Goal: Transaction & Acquisition: Purchase product/service

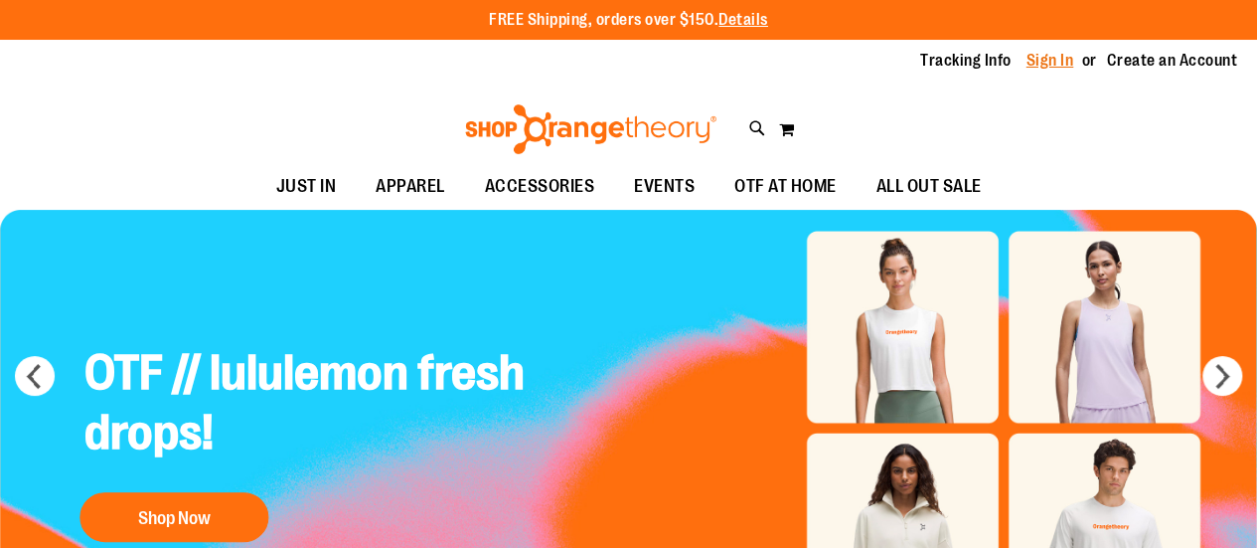
type input "**********"
click at [1027, 66] on link "Sign In" at bounding box center [1051, 61] width 48 height 22
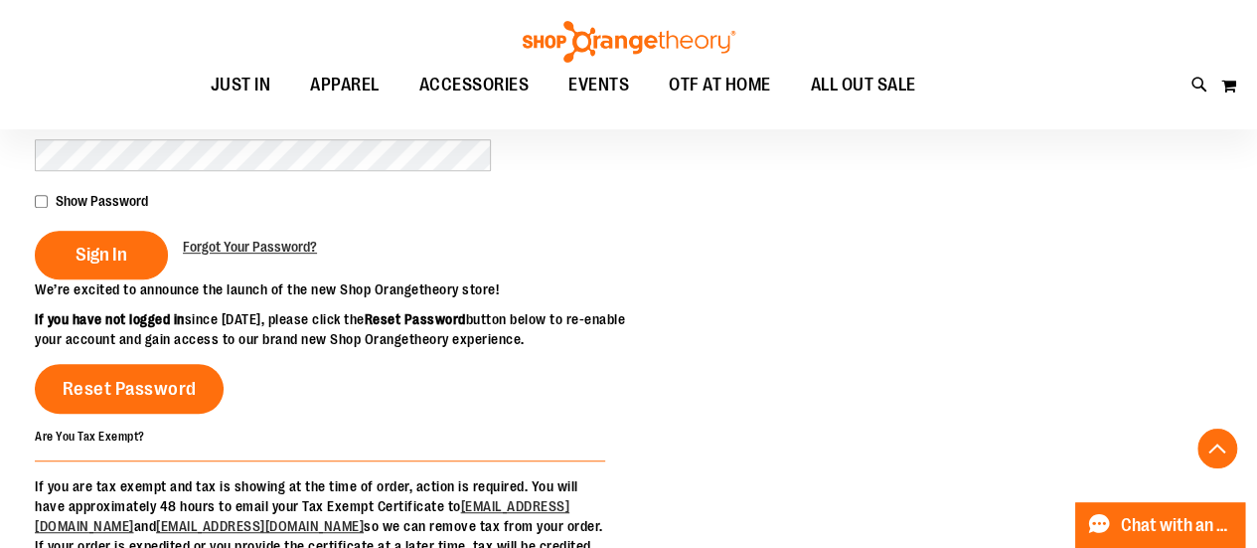
scroll to position [374, 0]
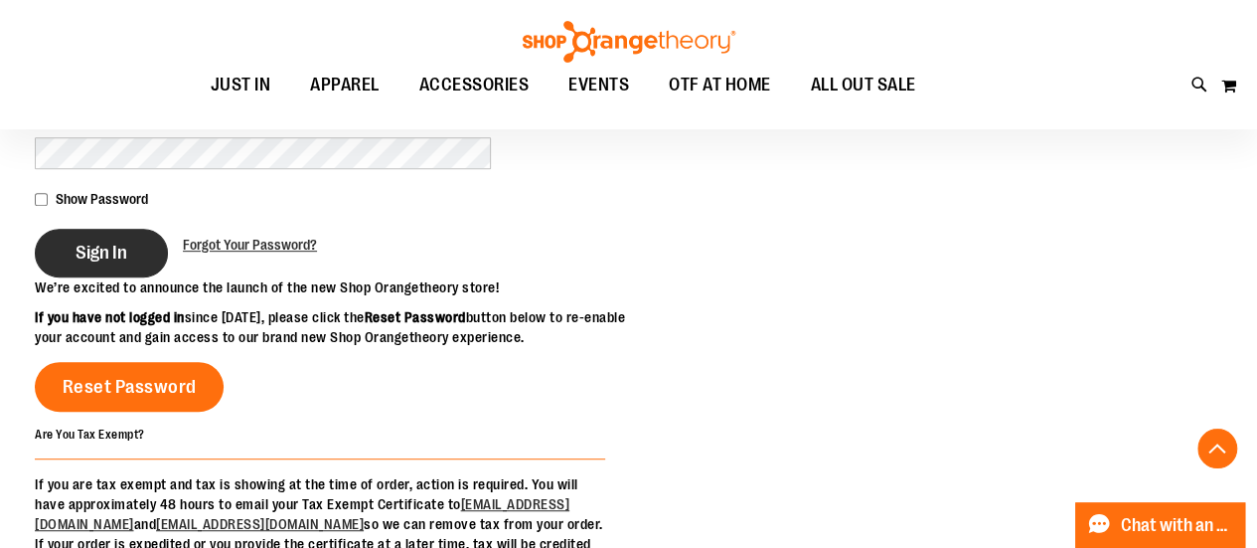
type input "**********"
click at [101, 253] on span "Sign In" at bounding box center [102, 252] width 52 height 22
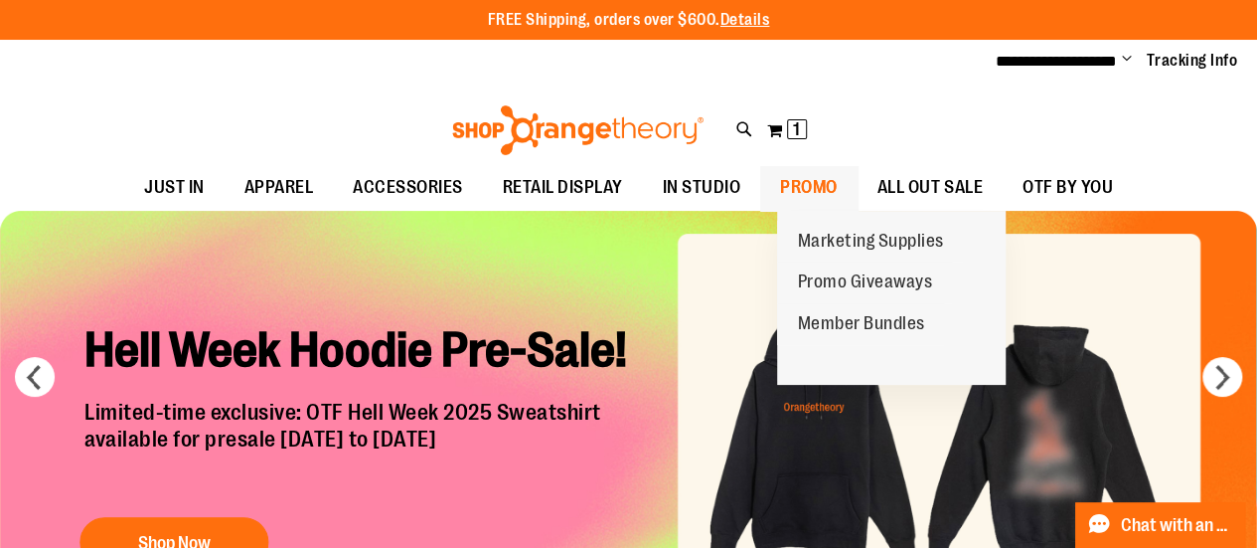
type input "**********"
click at [809, 181] on span "PROMO" at bounding box center [809, 187] width 58 height 45
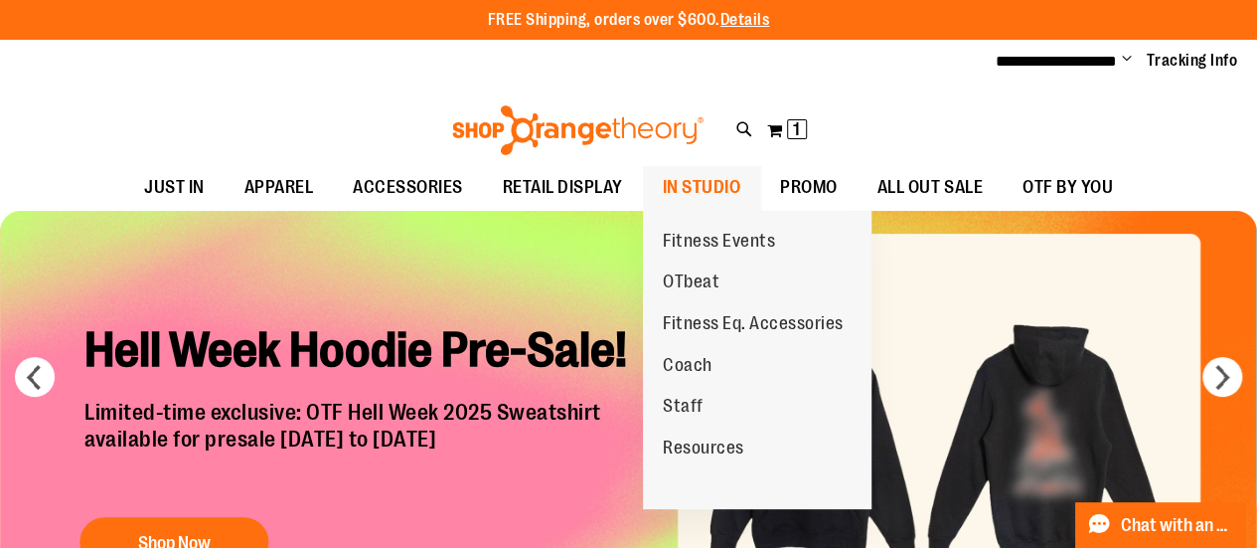
click at [725, 184] on span "IN STUDIO" at bounding box center [702, 187] width 79 height 45
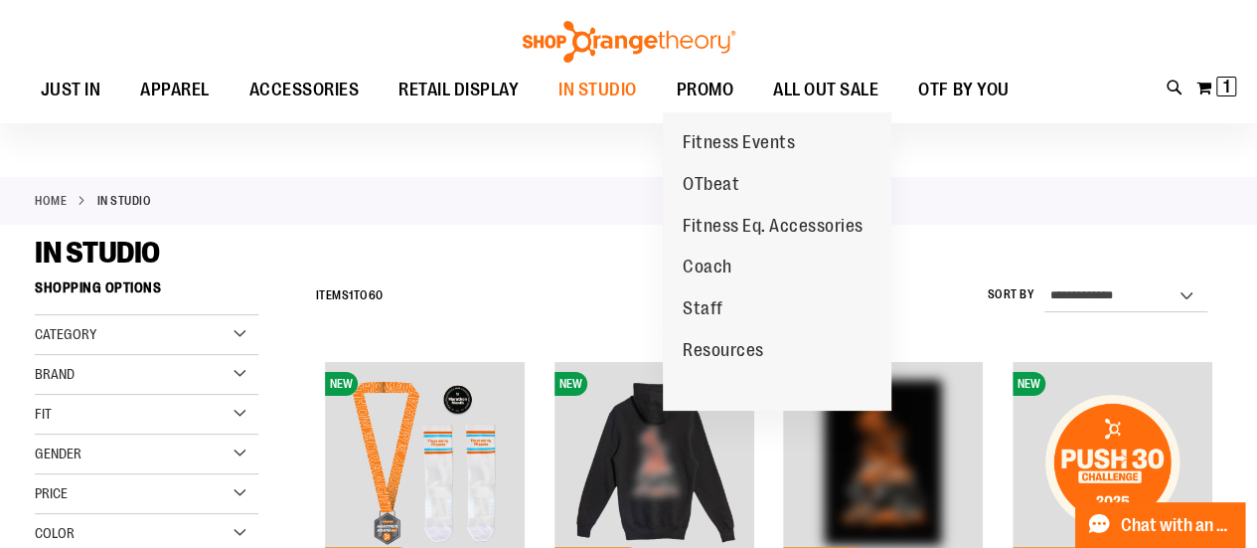
scroll to position [33, 0]
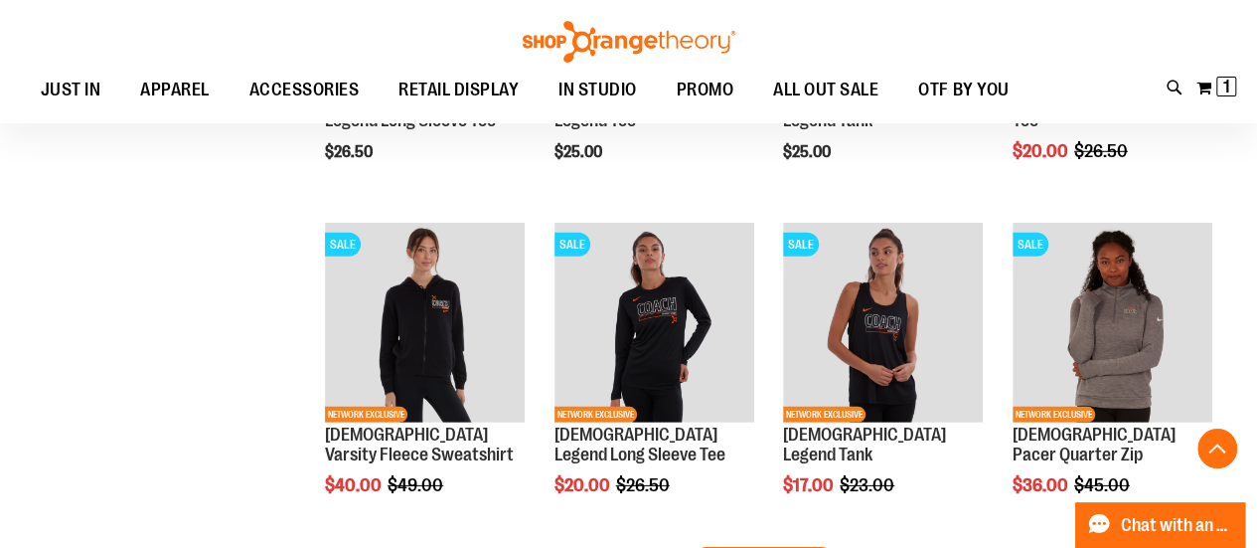
scroll to position [3074, 0]
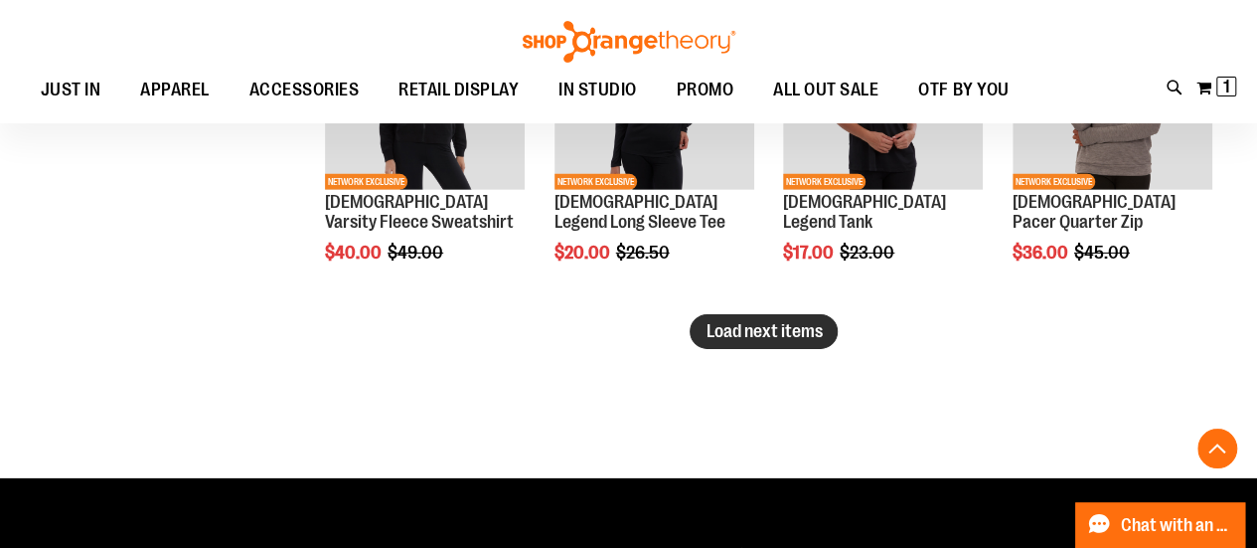
type input "**********"
click at [777, 330] on span "Load next items" at bounding box center [764, 331] width 116 height 20
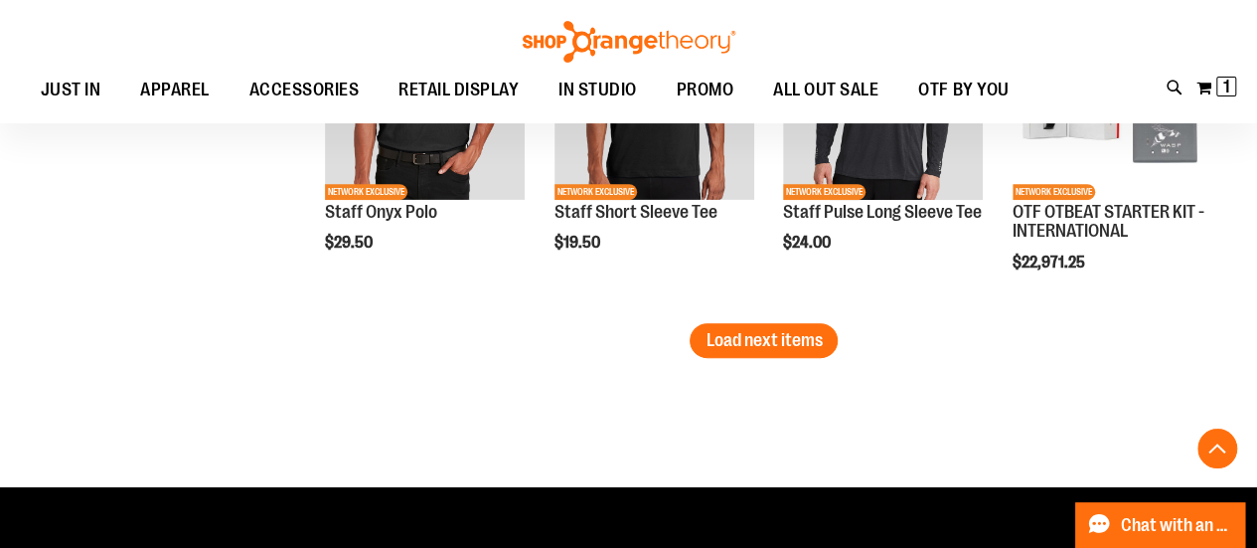
scroll to position [4064, 0]
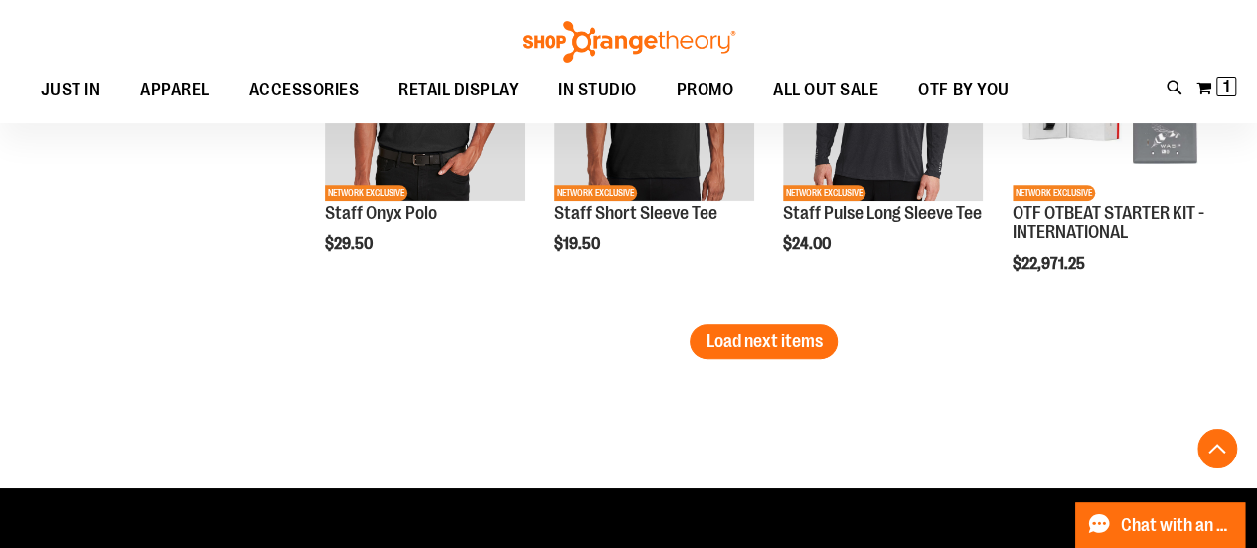
click at [777, 331] on span "Load next items" at bounding box center [764, 341] width 116 height 20
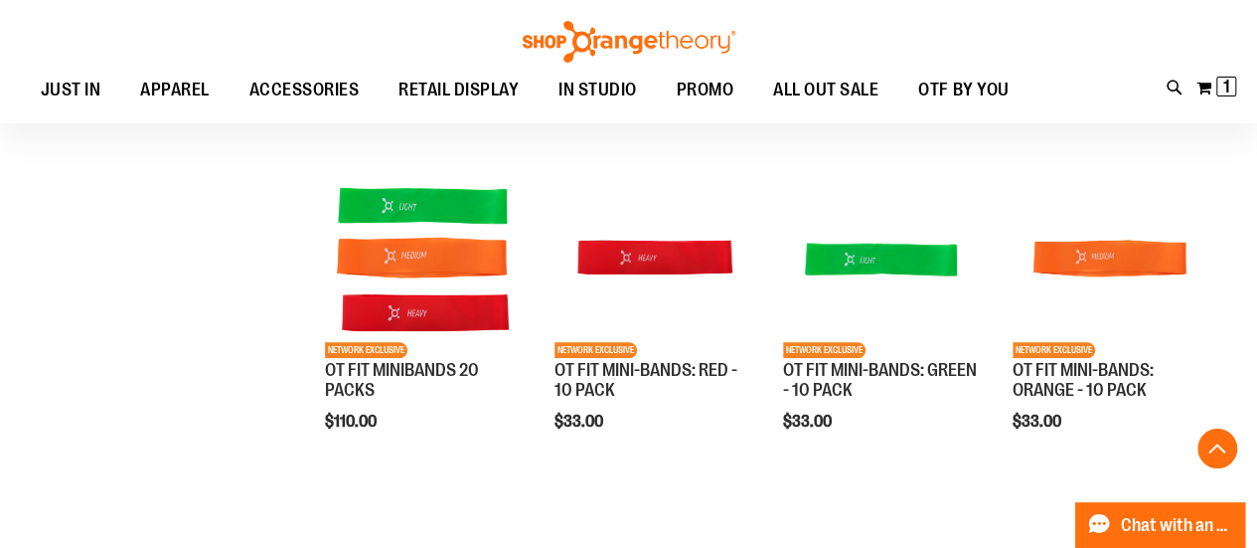
scroll to position [4573, 0]
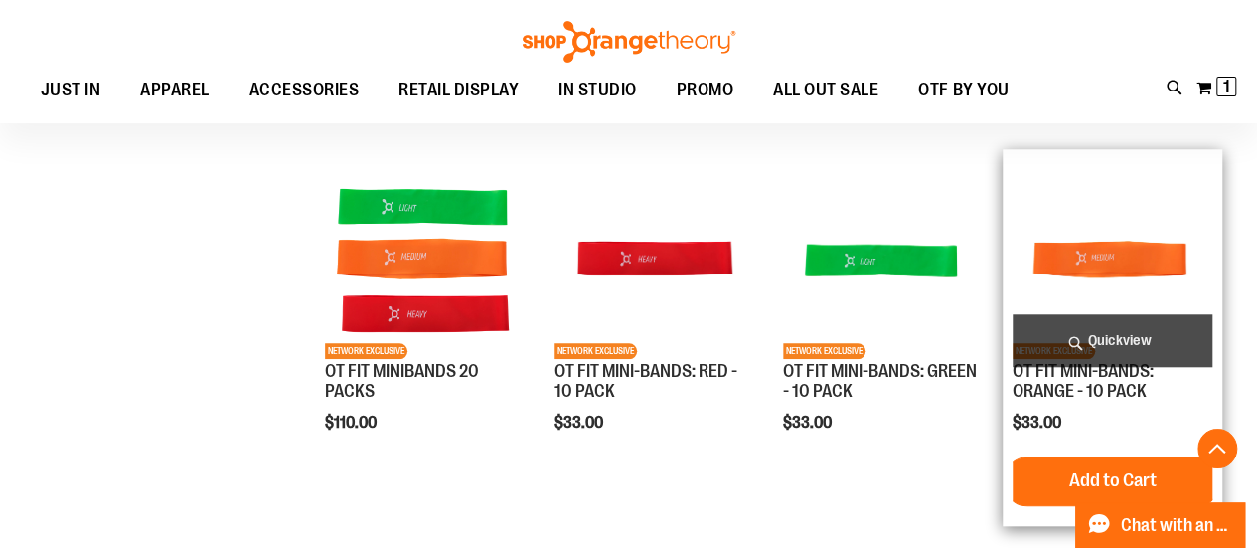
click at [1087, 227] on img "product" at bounding box center [1113, 259] width 200 height 200
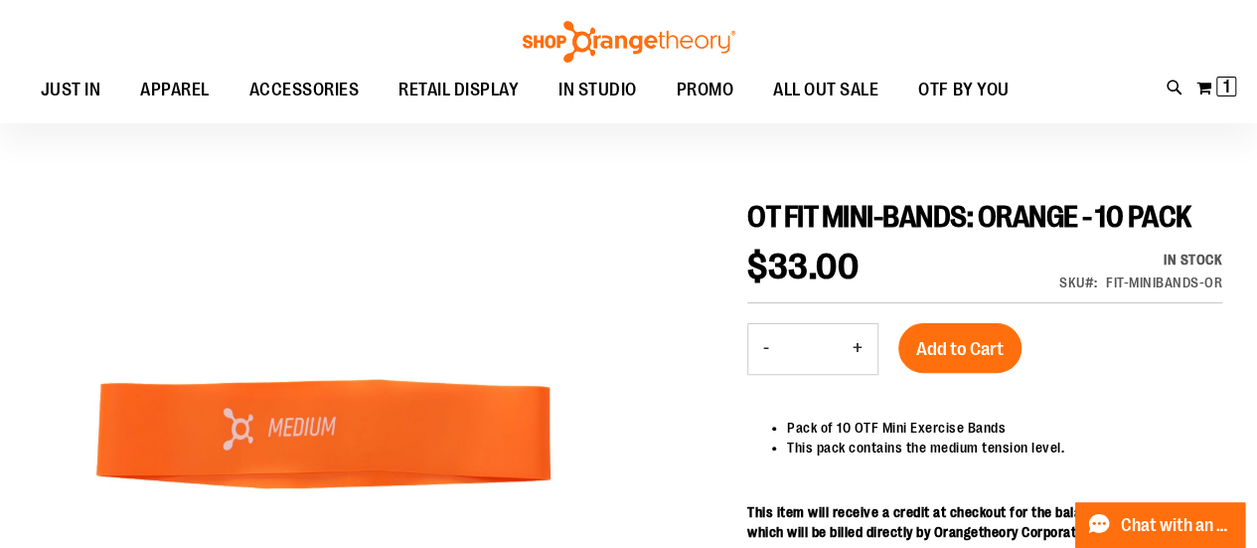
scroll to position [139, 0]
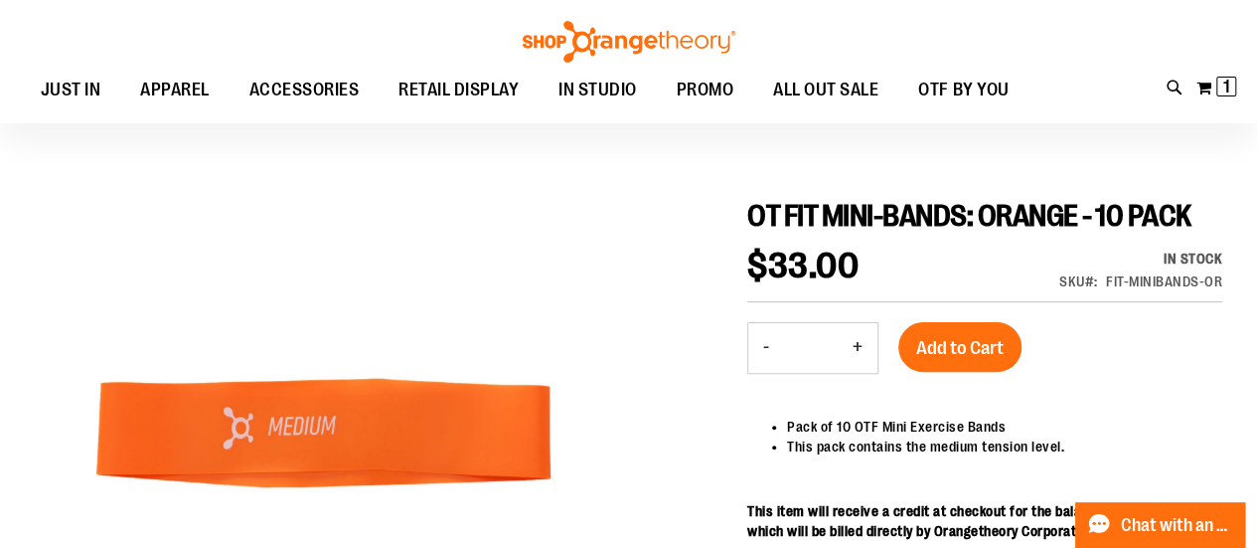
type input "**********"
click at [859, 373] on button "+" at bounding box center [858, 348] width 40 height 50
type input "*"
click at [941, 359] on span "Add to Cart" at bounding box center [959, 348] width 87 height 22
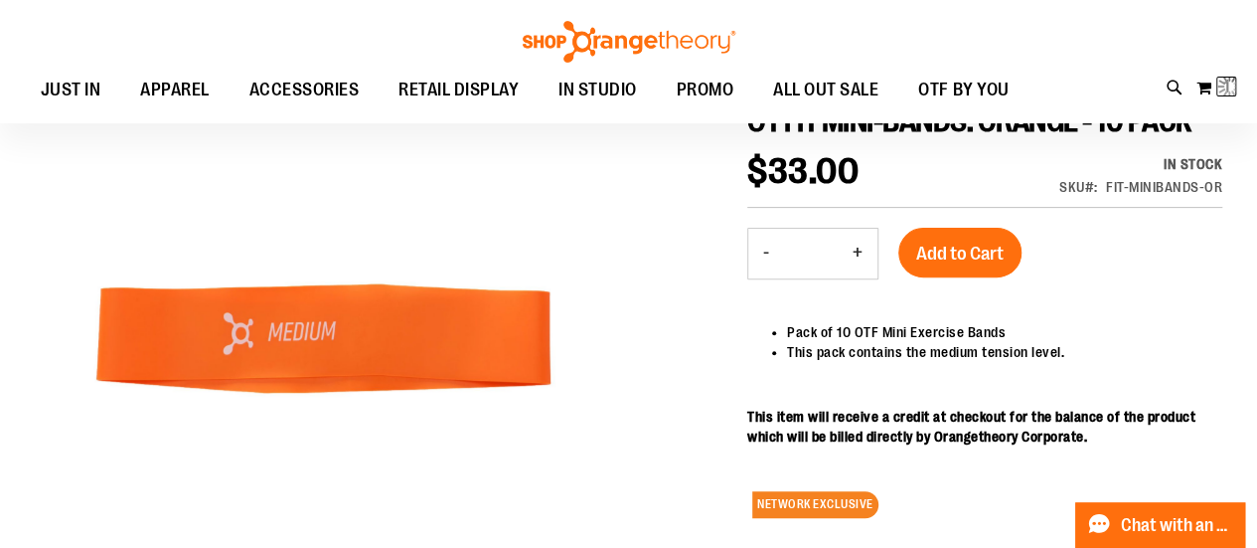
scroll to position [236, 0]
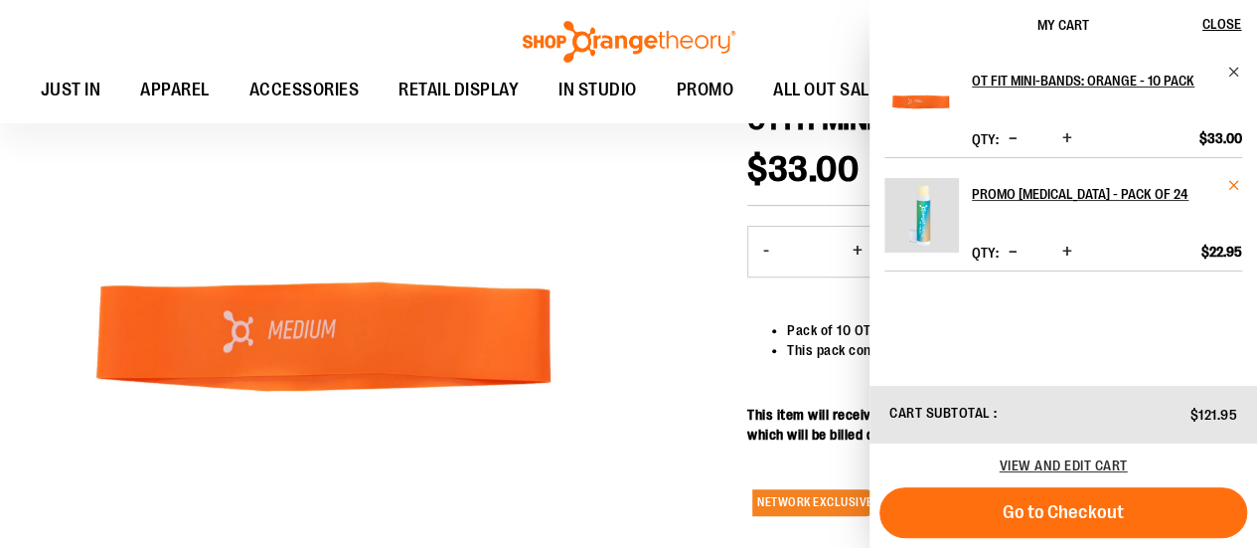
click at [1240, 193] on span "Remove item" at bounding box center [1234, 185] width 15 height 15
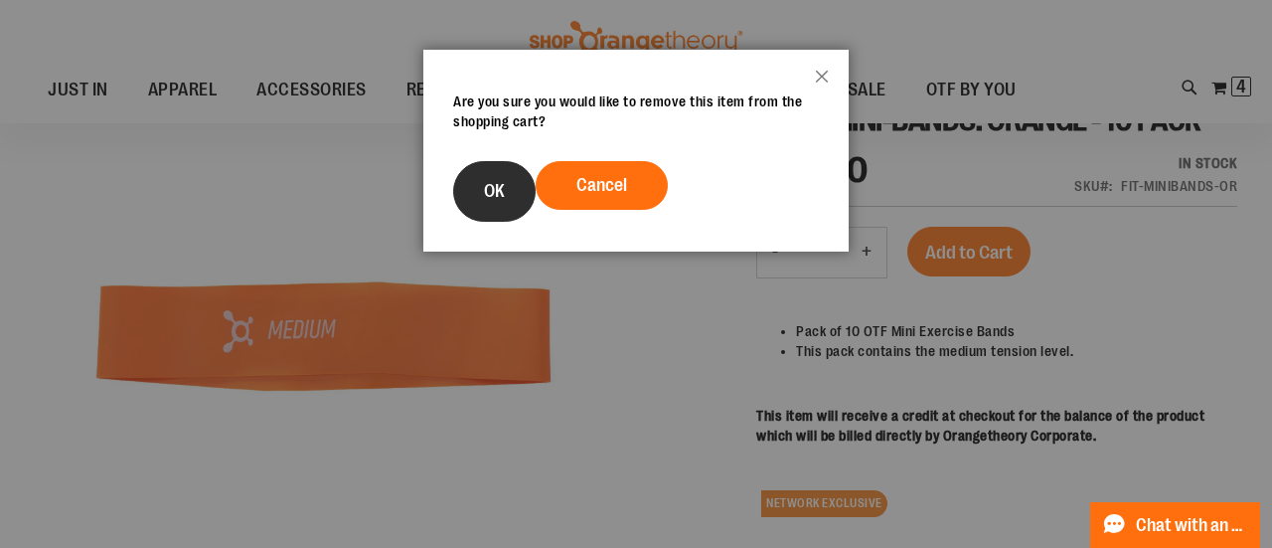
click at [525, 194] on button "OK" at bounding box center [494, 191] width 82 height 61
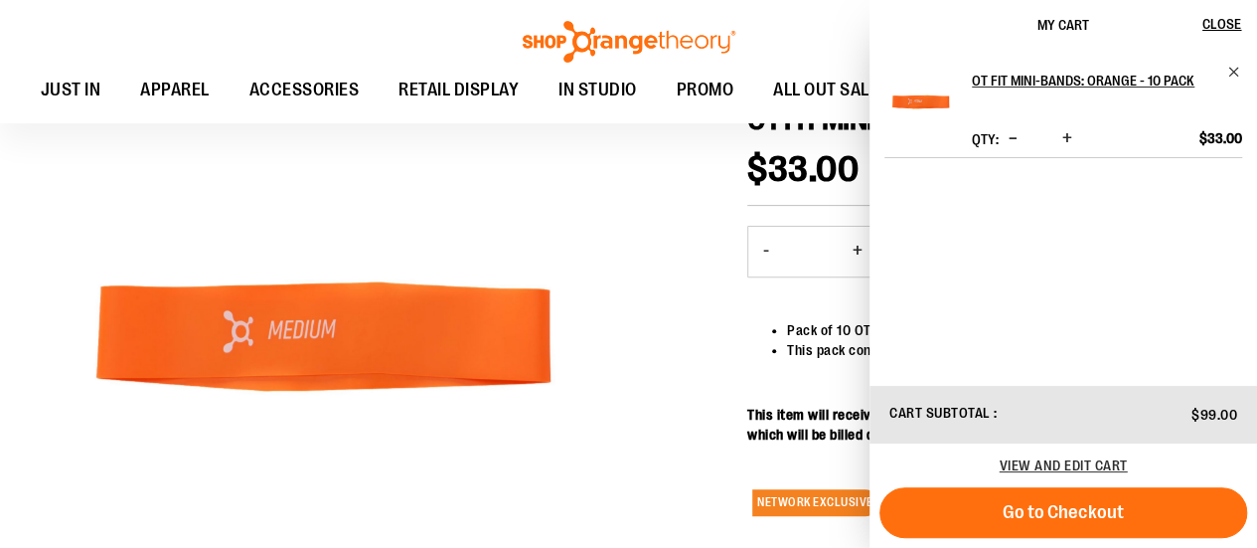
click at [637, 412] on div at bounding box center [629, 351] width 1188 height 618
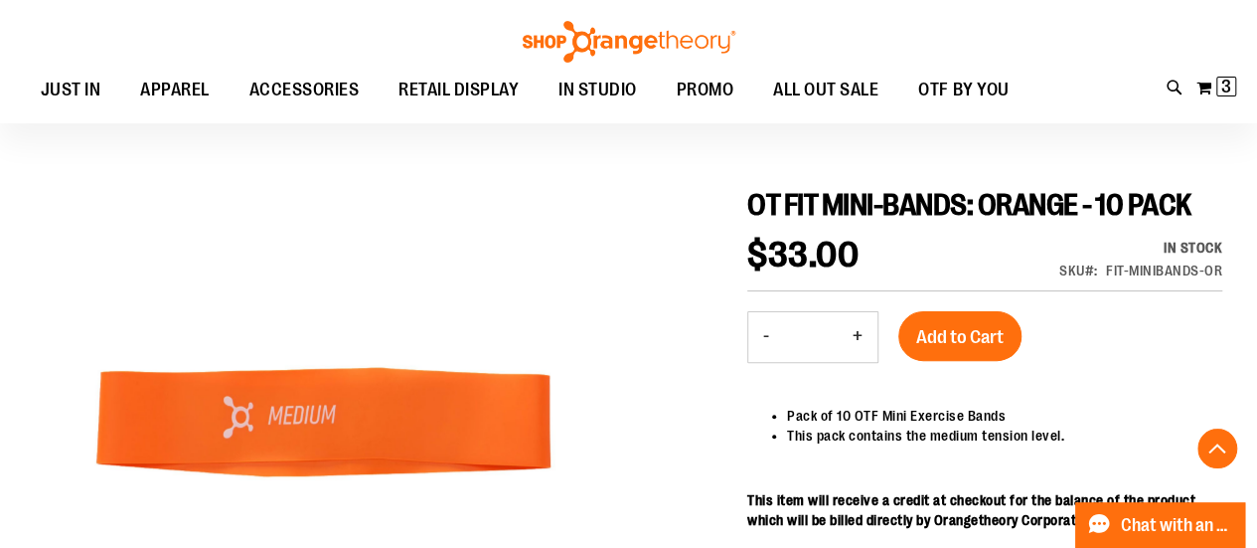
scroll to position [0, 0]
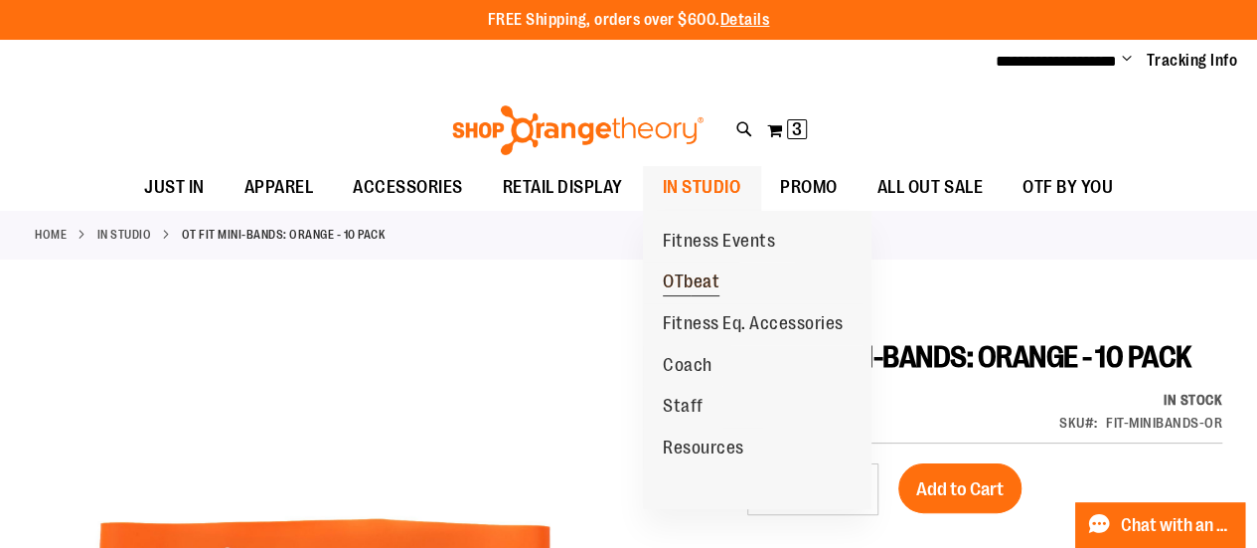
click at [668, 279] on span "OTbeat" at bounding box center [691, 283] width 57 height 25
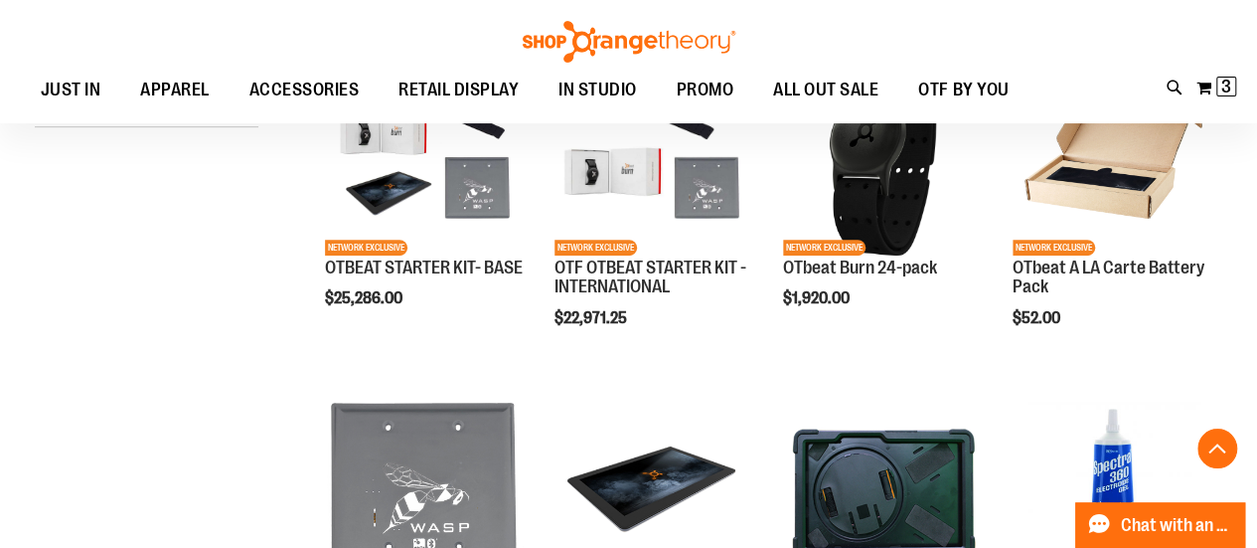
scroll to position [415, 0]
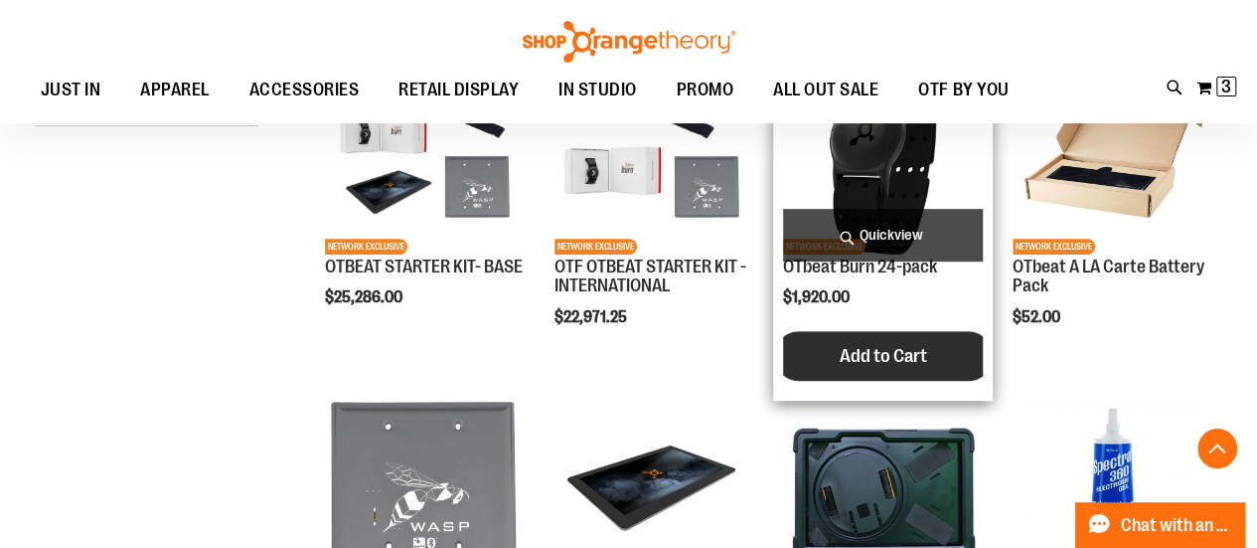
type input "**********"
click at [878, 364] on span "Add to Cart" at bounding box center [883, 356] width 87 height 22
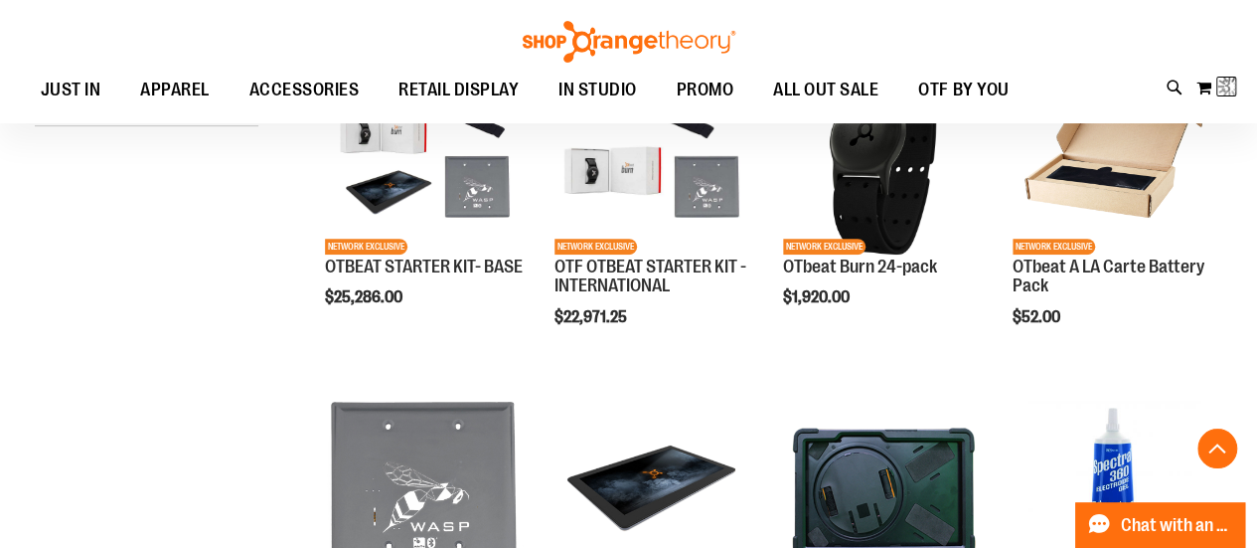
scroll to position [0, 0]
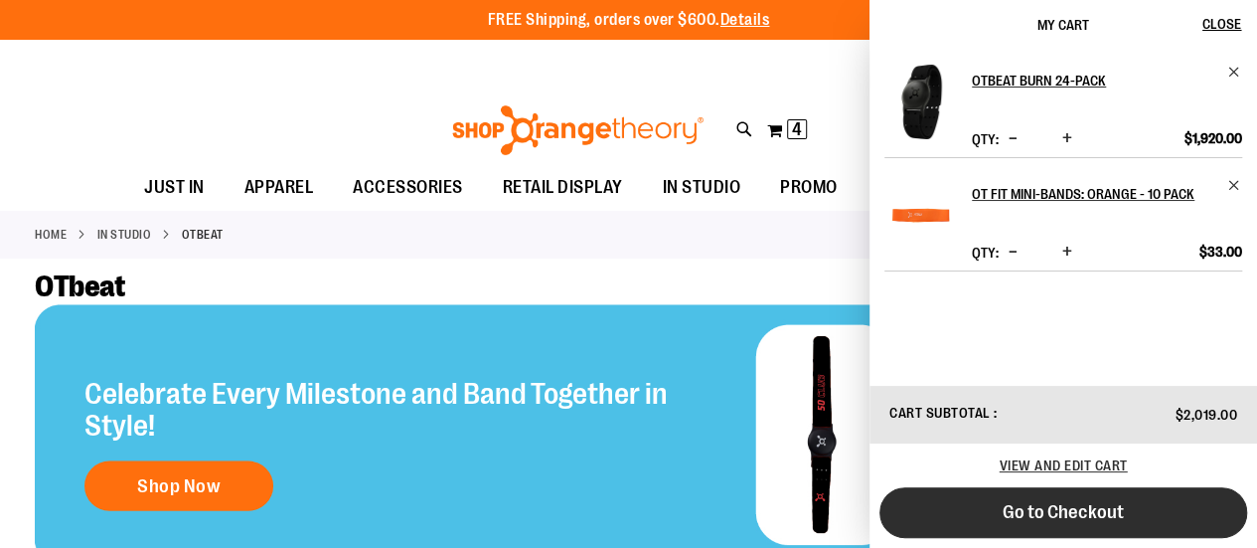
click at [1043, 518] on span "Go to Checkout" at bounding box center [1063, 512] width 121 height 22
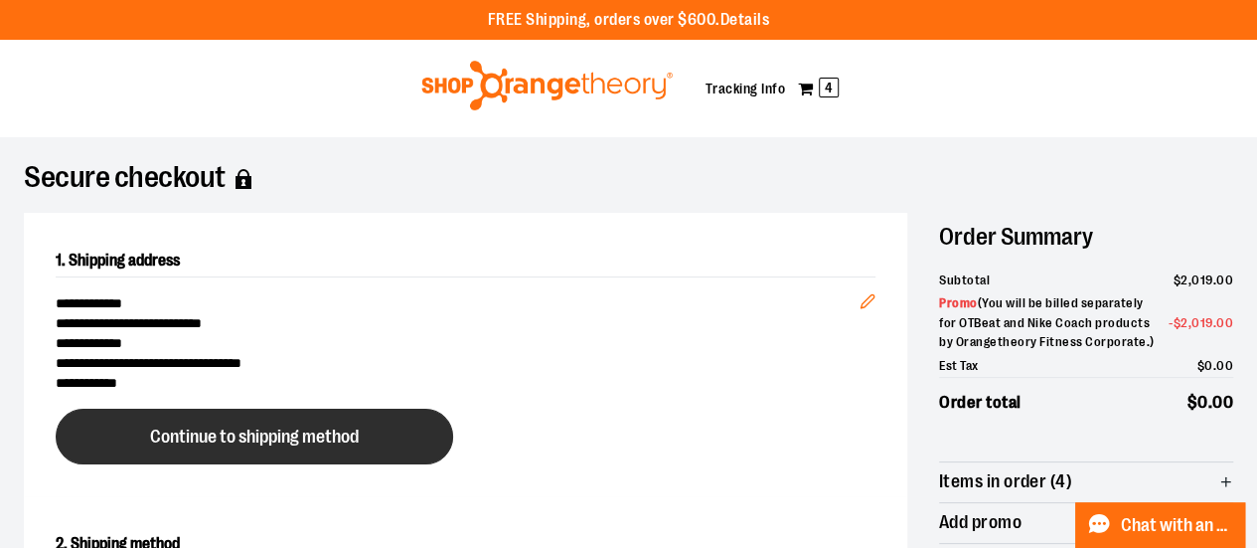
click at [324, 438] on span "Continue to shipping method" at bounding box center [254, 436] width 209 height 19
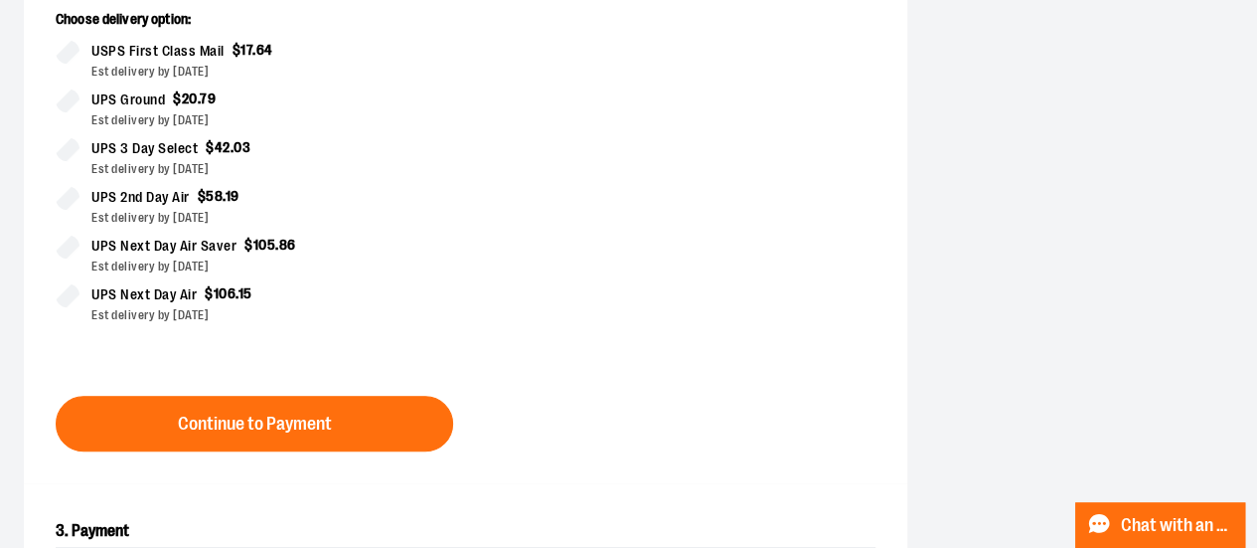
scroll to position [580, 0]
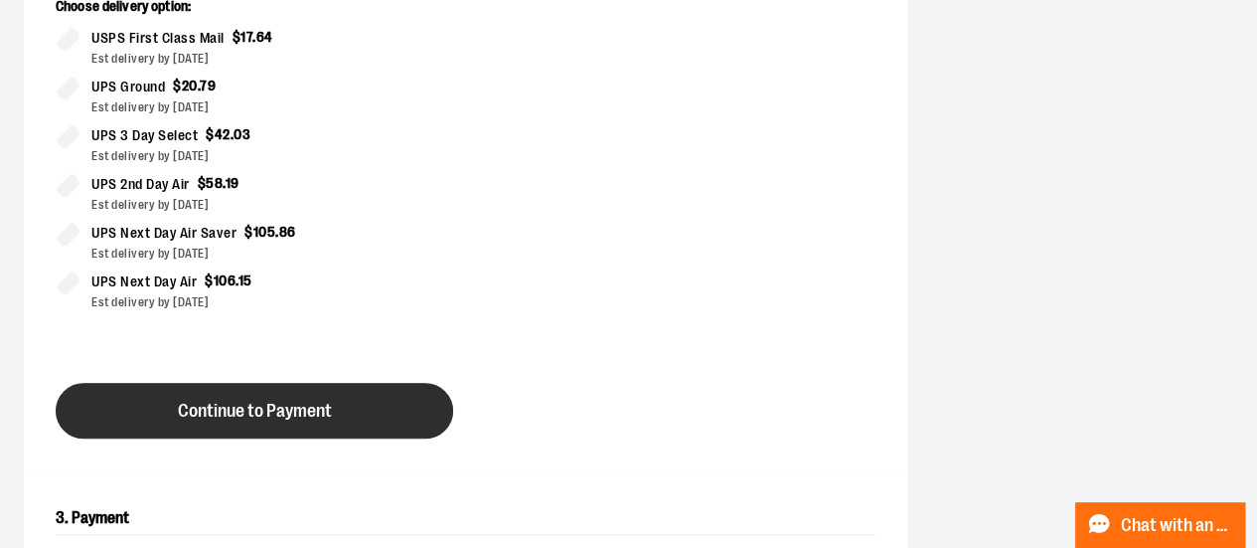
click at [273, 410] on span "Continue to Payment" at bounding box center [255, 410] width 154 height 19
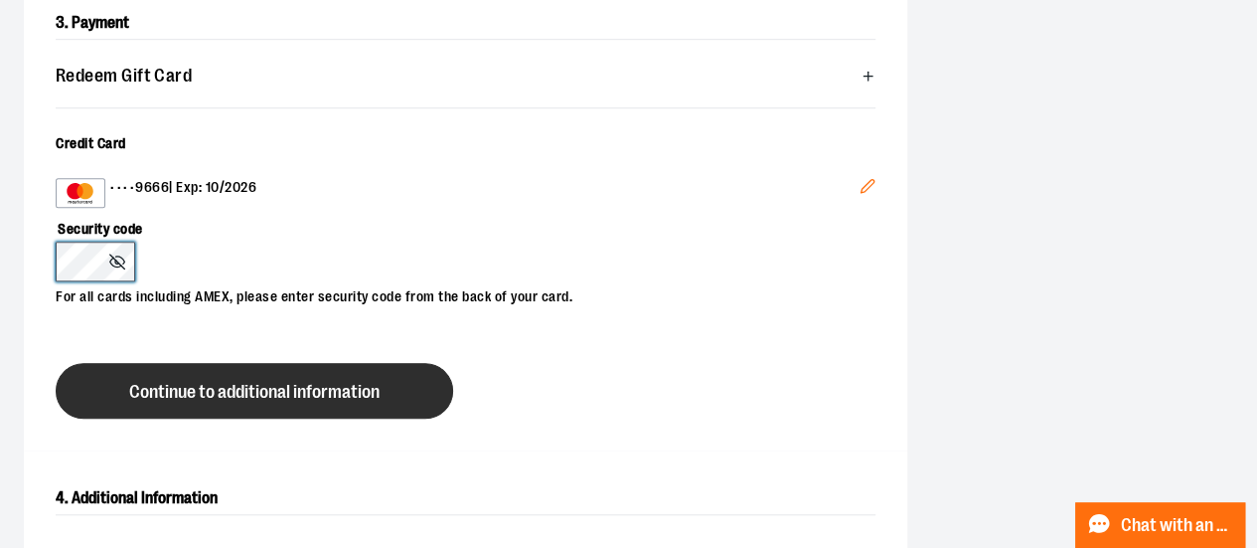
scroll to position [654, 0]
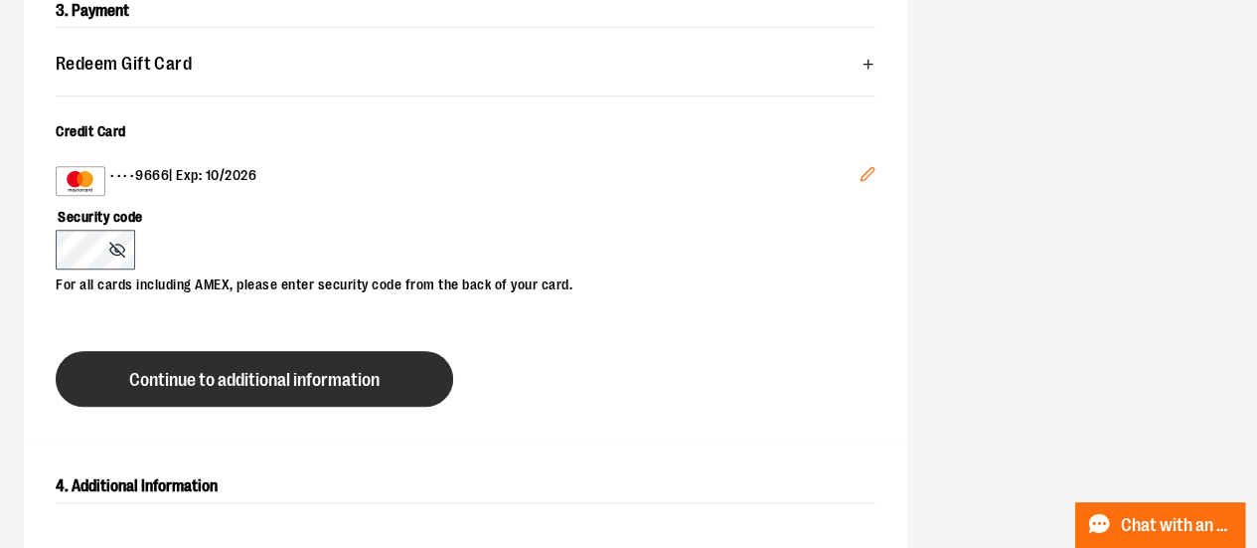
click at [312, 365] on button "Continue to additional information" at bounding box center [254, 379] width 397 height 56
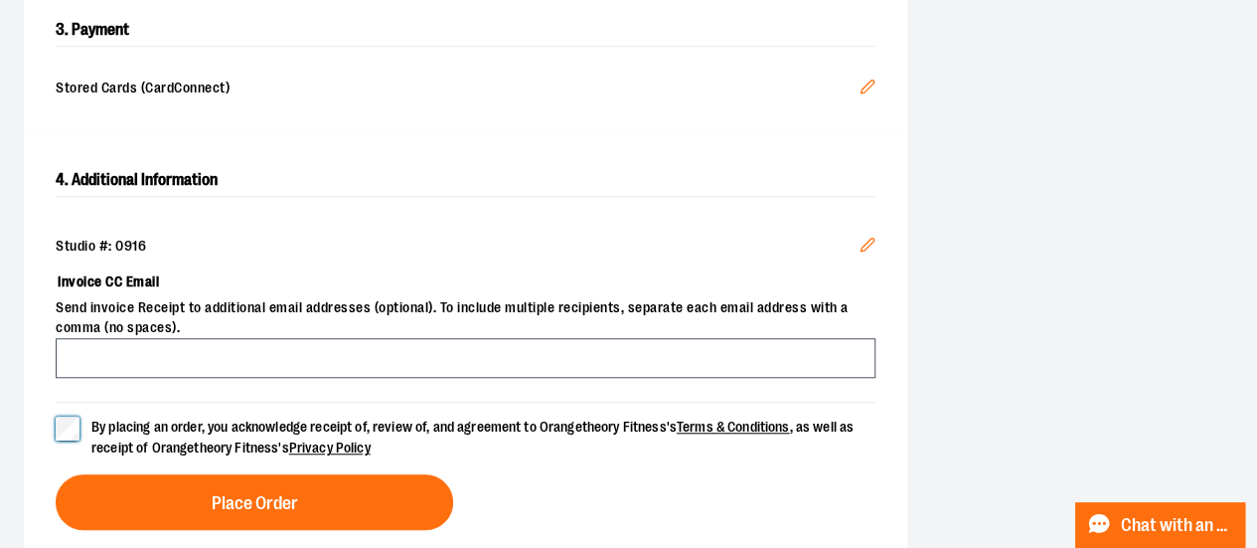
scroll to position [636, 0]
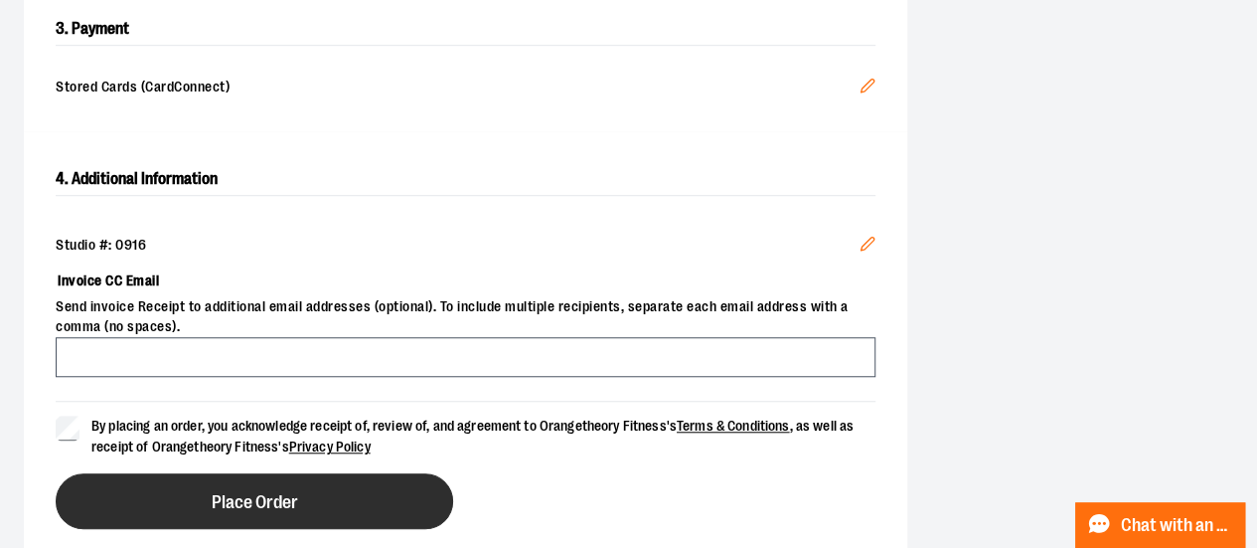
click at [251, 493] on span "Place Order" at bounding box center [255, 502] width 86 height 19
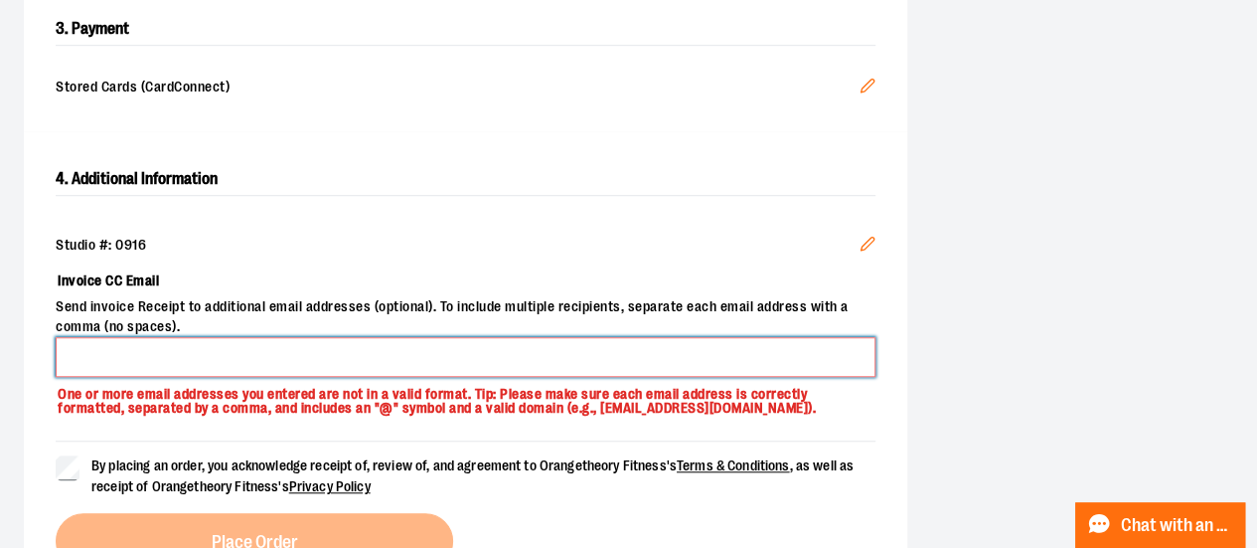
click at [269, 351] on input "Invoice CC Email" at bounding box center [466, 357] width 820 height 40
type input "**********"
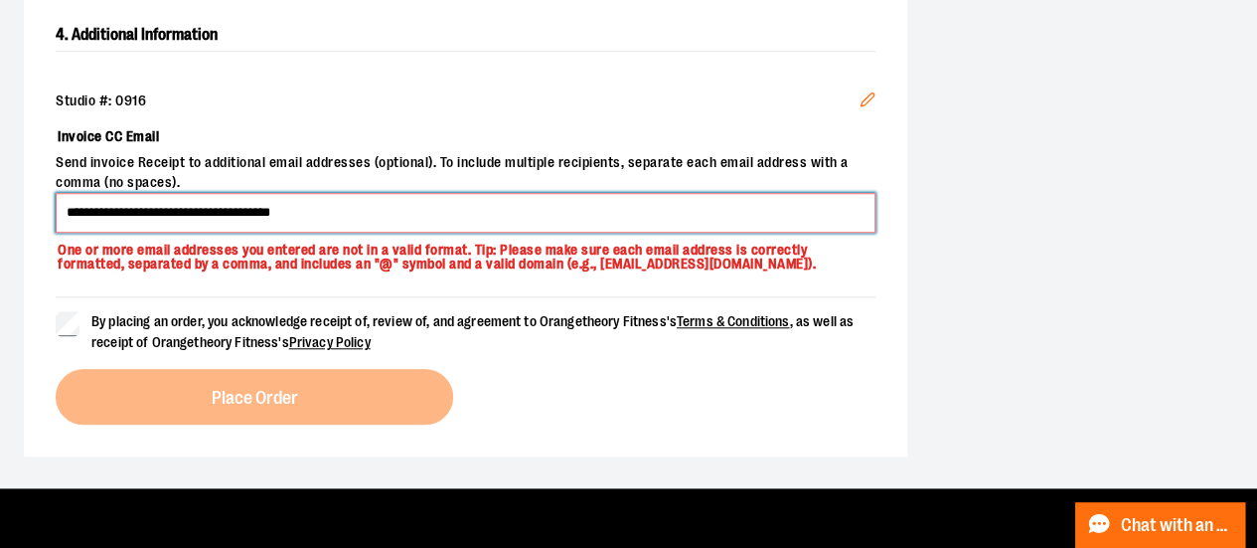
scroll to position [804, 0]
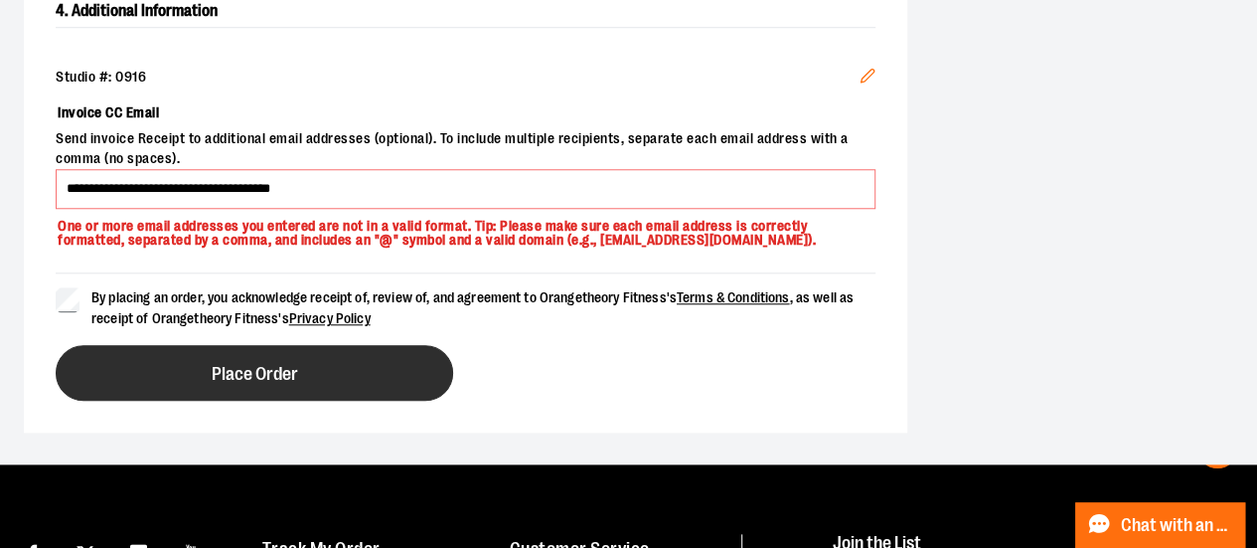
click at [212, 381] on span "Place Order" at bounding box center [255, 374] width 86 height 19
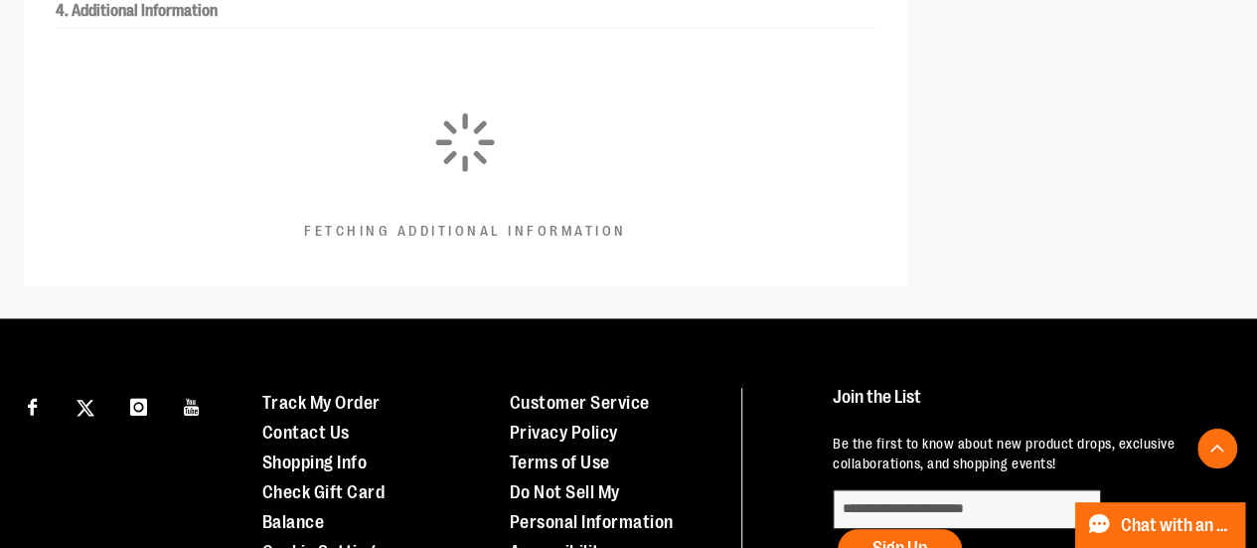
scroll to position [674, 0]
